Goal: Check status: Check status

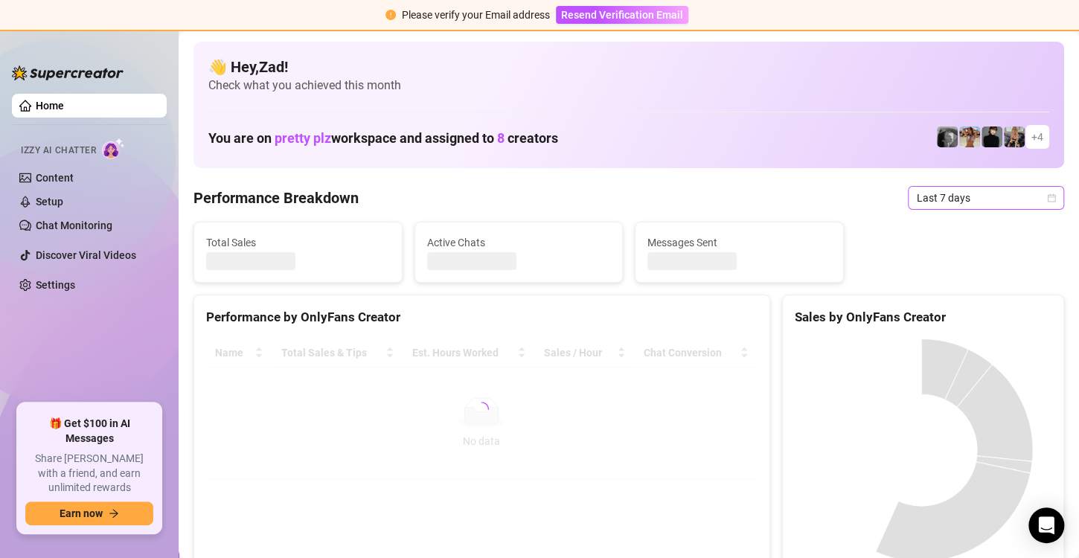
click at [916, 197] on span "Last 7 days" at bounding box center [985, 198] width 138 height 22
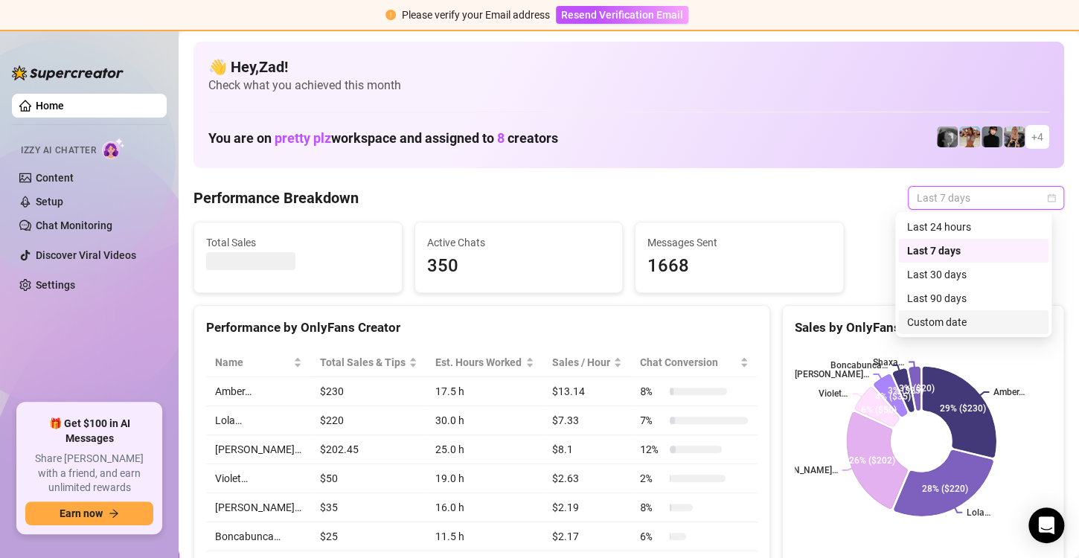
click at [917, 318] on div "Custom date" at bounding box center [973, 322] width 132 height 16
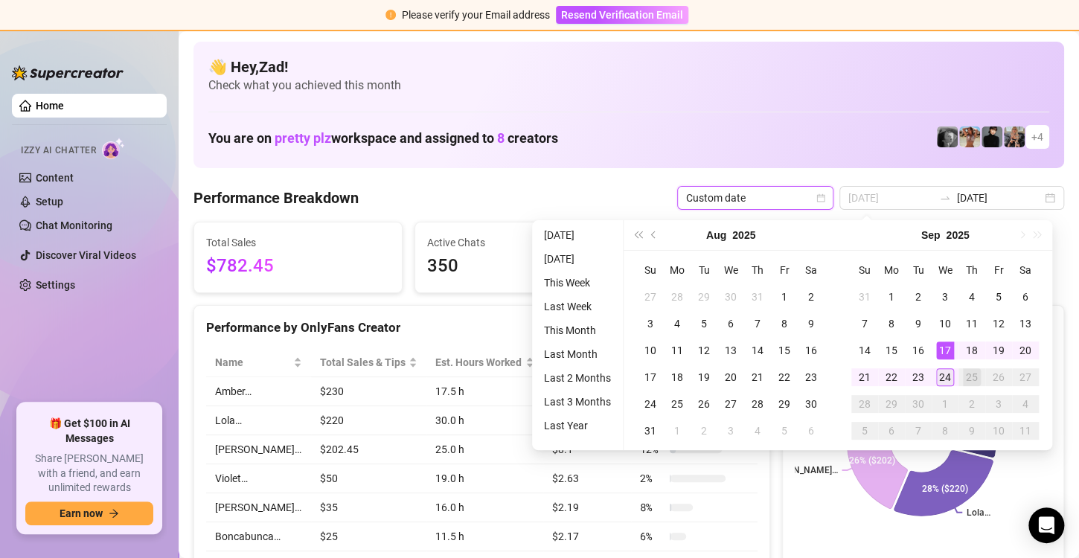
type input "[DATE]"
click at [945, 371] on div "24" at bounding box center [945, 377] width 18 height 18
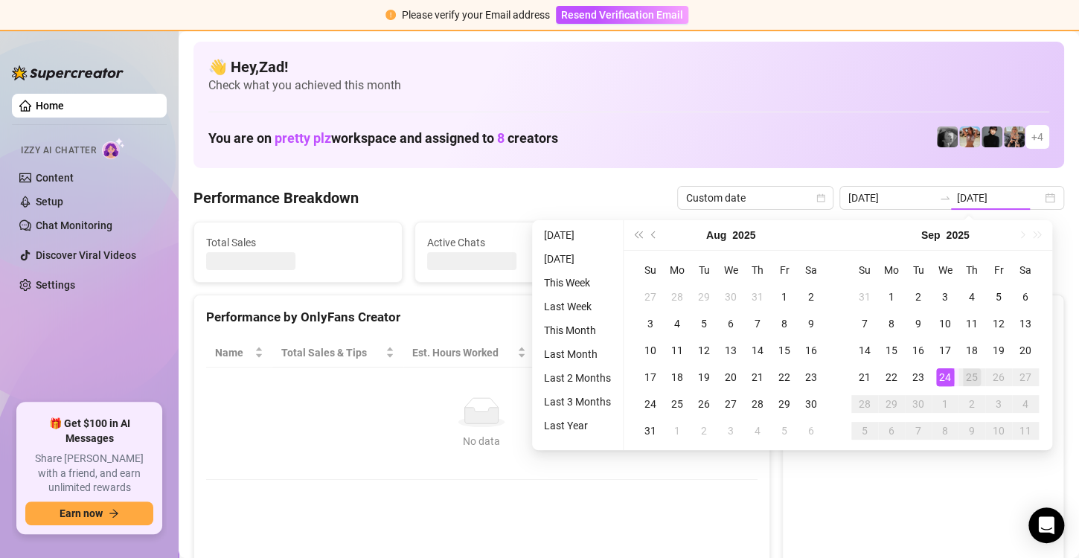
type input "[DATE]"
